Goal: Task Accomplishment & Management: Complete application form

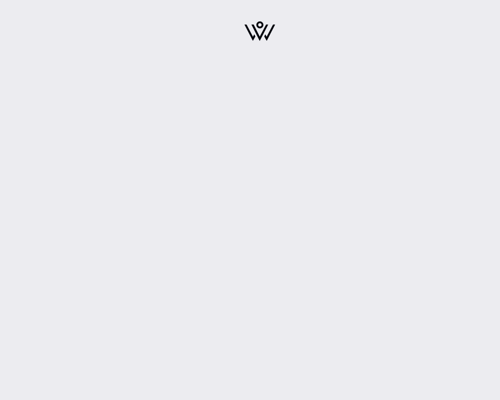
click at [258, 28] on img at bounding box center [259, 31] width 31 height 20
click at [264, 21] on img at bounding box center [259, 31] width 31 height 20
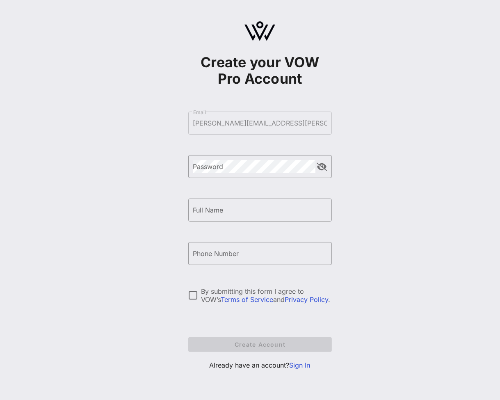
click at [303, 122] on form "​ Email [PERSON_NAME][EMAIL_ADDRESS][PERSON_NAME][DOMAIN_NAME] ​ Password ​ Ful…" at bounding box center [260, 231] width 144 height 257
click at [295, 123] on form "​ Email [PERSON_NAME][EMAIL_ADDRESS][PERSON_NAME][DOMAIN_NAME] ​ Password ​ Ful…" at bounding box center [260, 231] width 144 height 257
drag, startPoint x: 290, startPoint y: 126, endPoint x: 199, endPoint y: 127, distance: 91.1
click at [199, 127] on form "​ Email [PERSON_NAME][EMAIL_ADDRESS][PERSON_NAME][DOMAIN_NAME] ​ Password ​ Ful…" at bounding box center [260, 231] width 144 height 257
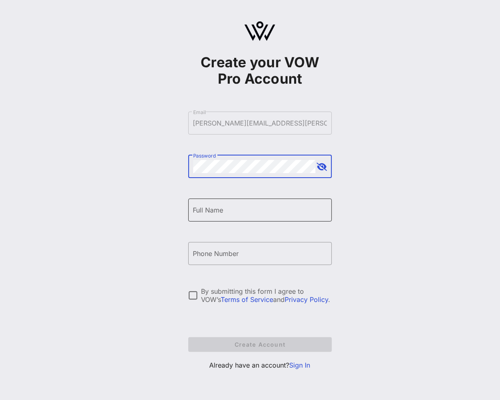
click at [225, 208] on input "Full Name" at bounding box center [260, 209] width 134 height 13
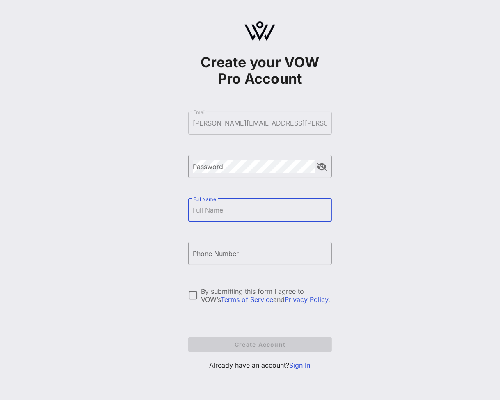
type input "[PERSON_NAME]"
type input "[PHONE_NUMBER]"
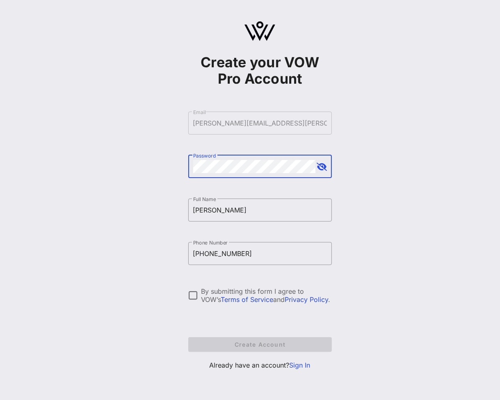
click at [323, 168] on button "append icon" at bounding box center [322, 167] width 10 height 8
click at [192, 292] on div at bounding box center [193, 295] width 14 height 14
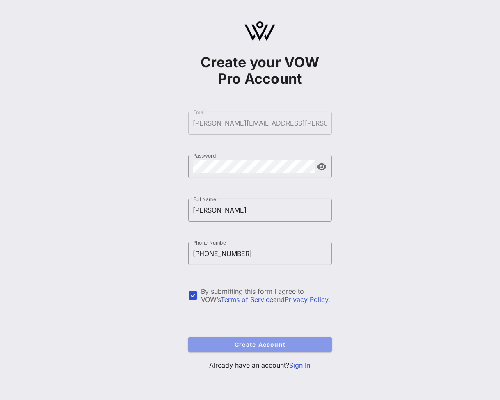
click at [244, 342] on span "Create Account" at bounding box center [260, 344] width 130 height 7
